Goal: Transaction & Acquisition: Purchase product/service

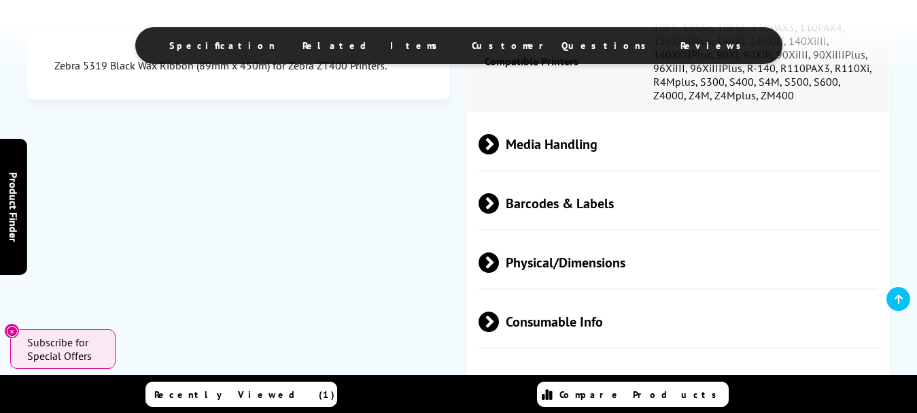
scroll to position [963, 0]
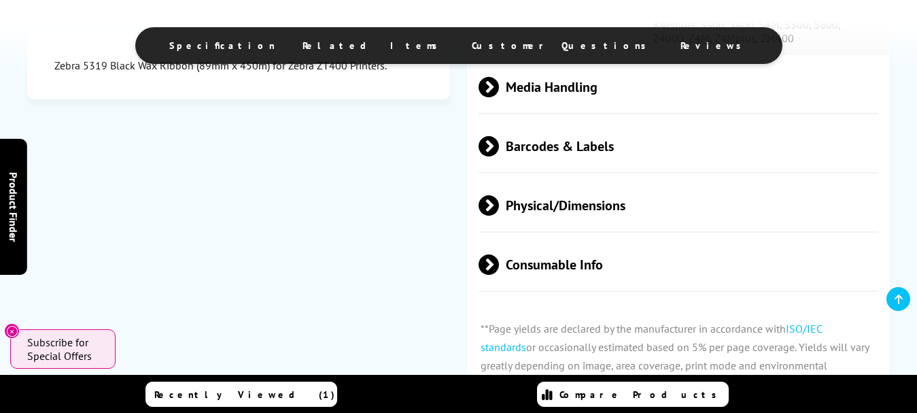
click at [499, 266] on span at bounding box center [499, 264] width 0 height 20
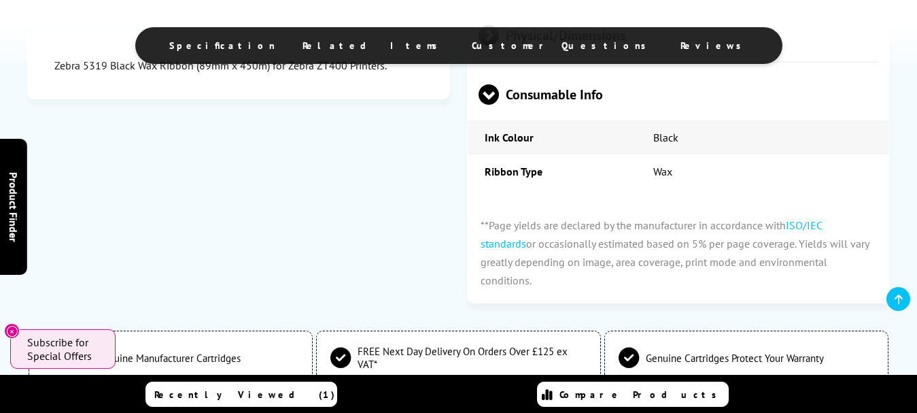
scroll to position [1020, 0]
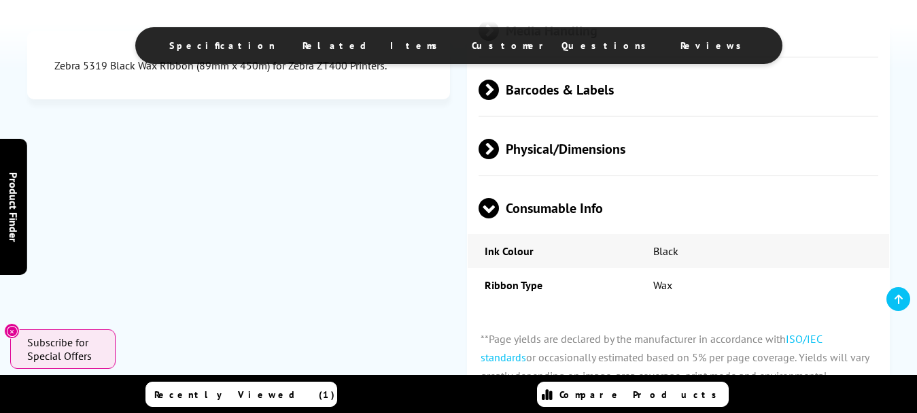
click at [499, 153] on span at bounding box center [499, 149] width 0 height 20
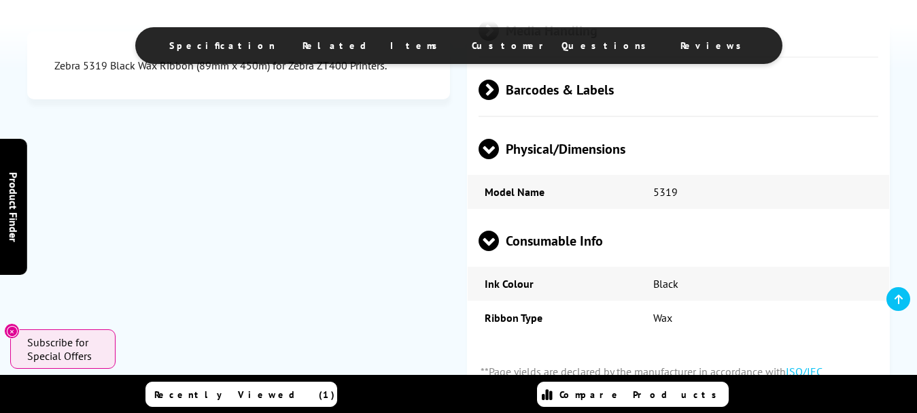
click at [499, 92] on span at bounding box center [499, 90] width 0 height 20
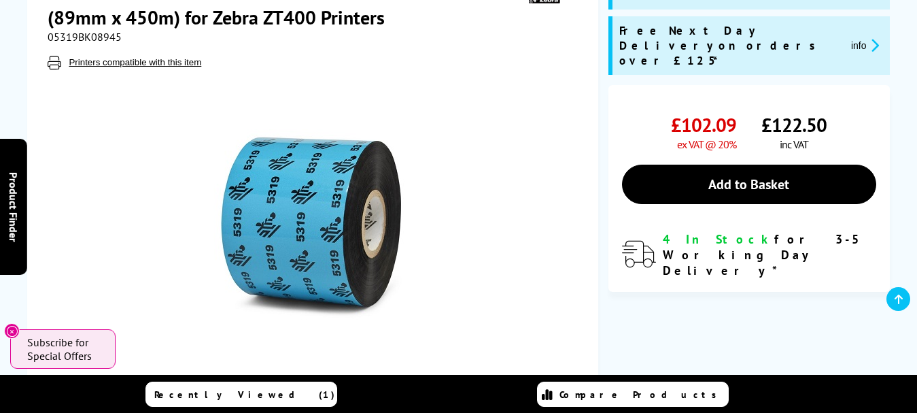
scroll to position [170, 0]
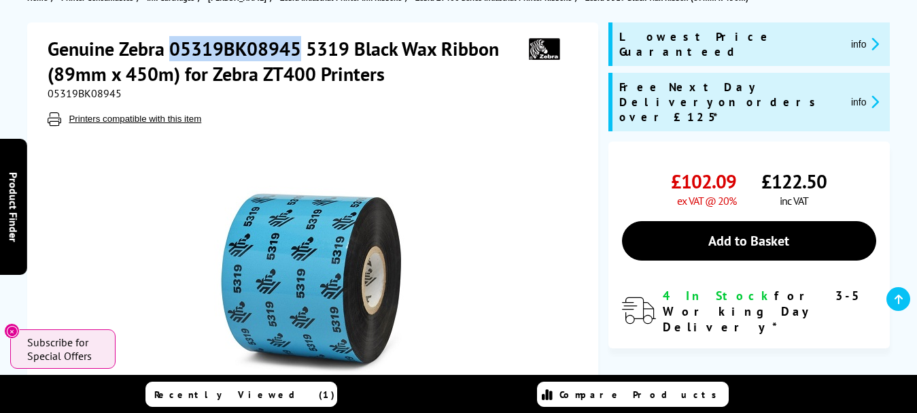
drag, startPoint x: 172, startPoint y: 48, endPoint x: 297, endPoint y: 45, distance: 125.1
click at [297, 45] on h1 "Genuine Zebra 05319BK08945 5319 Black Wax Ribbon (89mm x 450m) for Zebra ZT400 …" at bounding box center [281, 61] width 466 height 50
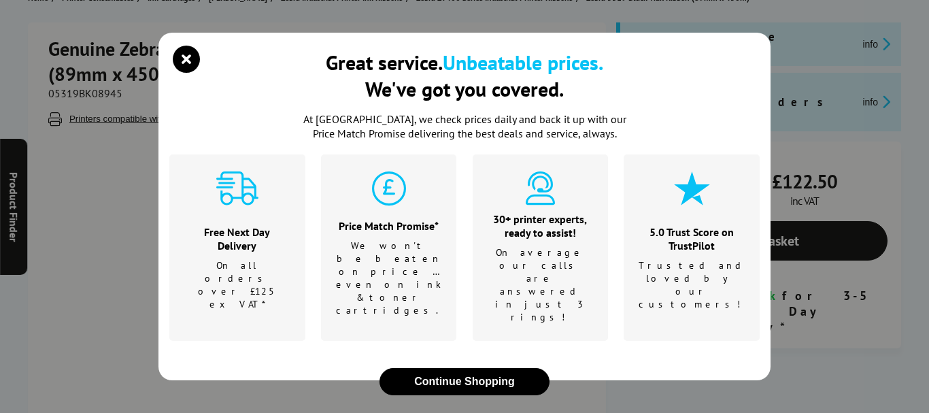
drag, startPoint x: 279, startPoint y: 48, endPoint x: 182, endPoint y: 69, distance: 98.7
click at [182, 69] on icon "close modal" at bounding box center [186, 59] width 27 height 27
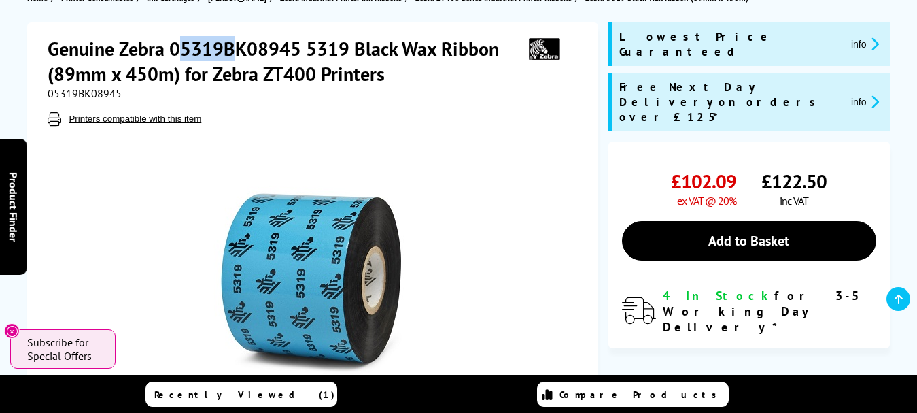
drag, startPoint x: 176, startPoint y: 49, endPoint x: 234, endPoint y: 49, distance: 57.8
click at [234, 49] on h1 "Genuine Zebra 05319BK08945 5319 Black Wax Ribbon (89mm x 450m) for Zebra ZT400 …" at bounding box center [281, 61] width 466 height 50
drag, startPoint x: 171, startPoint y: 47, endPoint x: 296, endPoint y: 48, distance: 124.4
click at [296, 48] on h1 "Genuine Zebra 05319BK08945 5319 Black Wax Ribbon (89mm x 450m) for Zebra ZT400 …" at bounding box center [281, 61] width 466 height 50
copy h1 "05319BK08945"
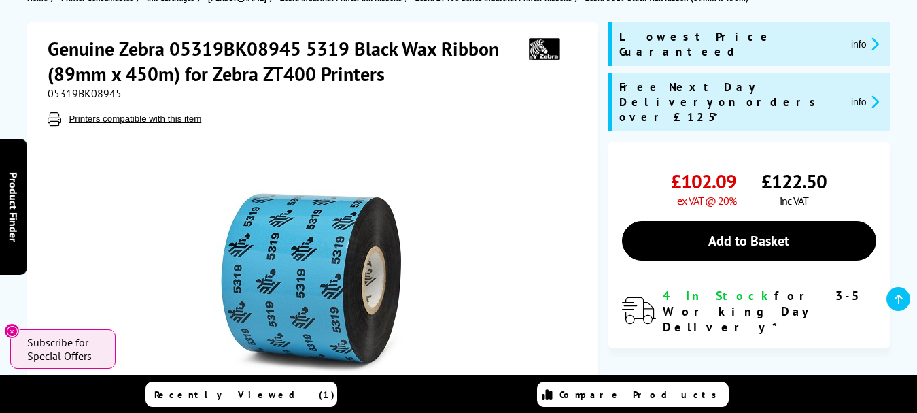
click at [448, 249] on div at bounding box center [315, 286] width 340 height 266
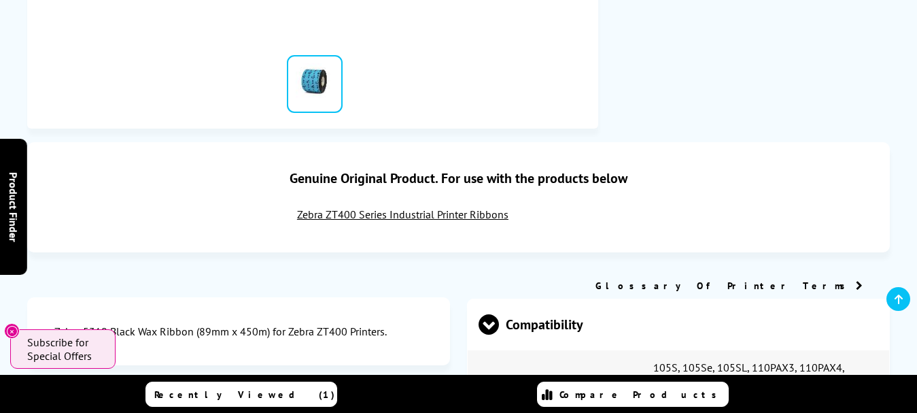
scroll to position [680, 0]
